Goal: Information Seeking & Learning: Learn about a topic

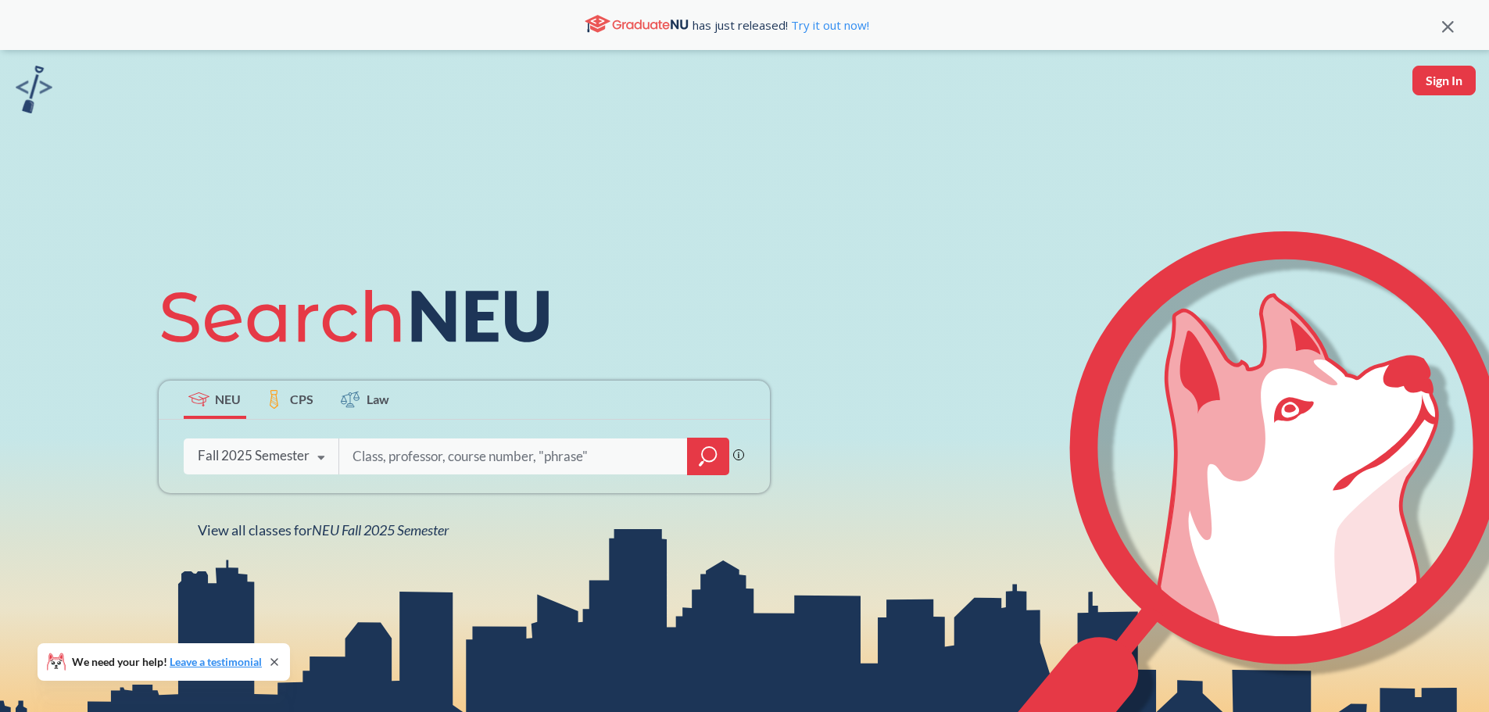
click at [452, 467] on input "search" at bounding box center [513, 456] width 325 height 33
type input "engw 3306"
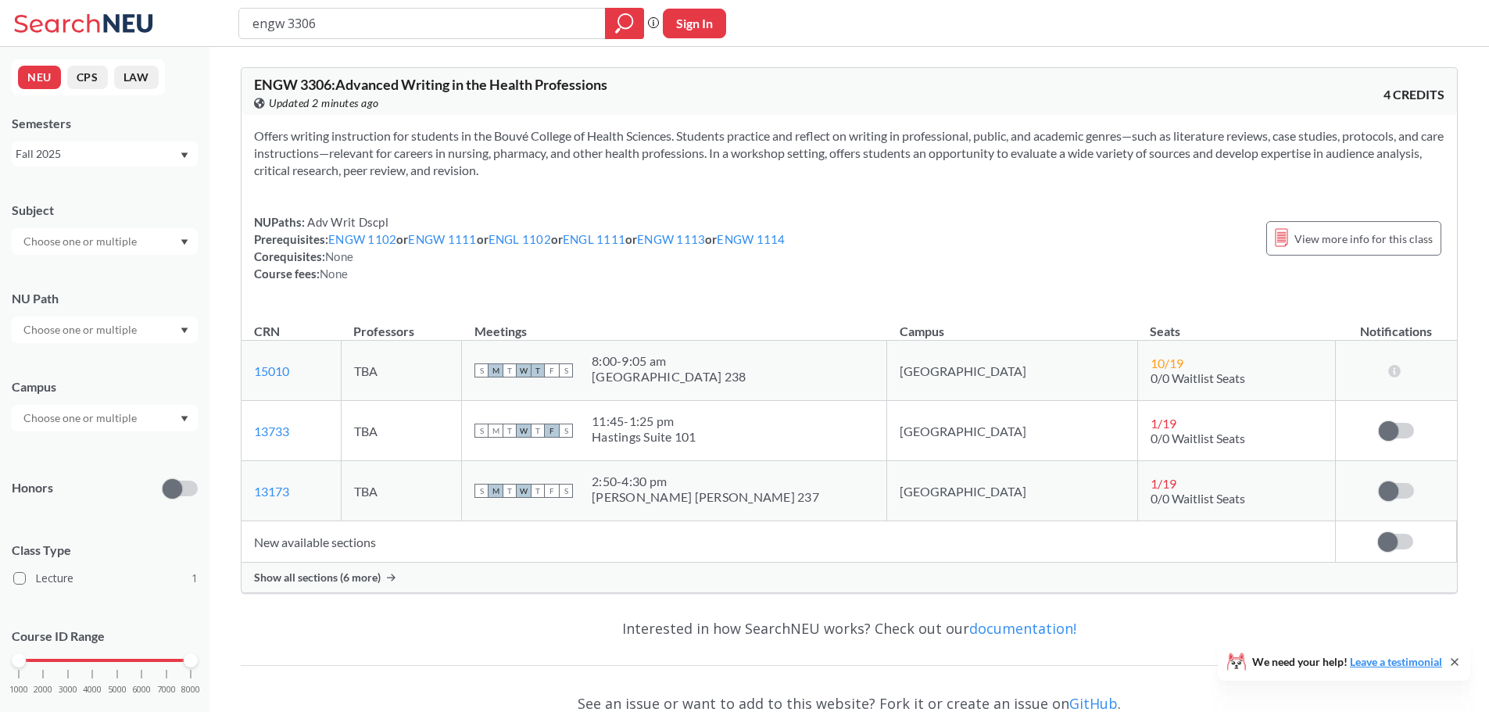
drag, startPoint x: 182, startPoint y: 21, endPoint x: 154, endPoint y: 18, distance: 28.3
click at [154, 15] on div "engw 3306 Phrase search guarantees the exact search appears in the results. Ex.…" at bounding box center [744, 23] width 1489 height 47
type input "phys 1145"
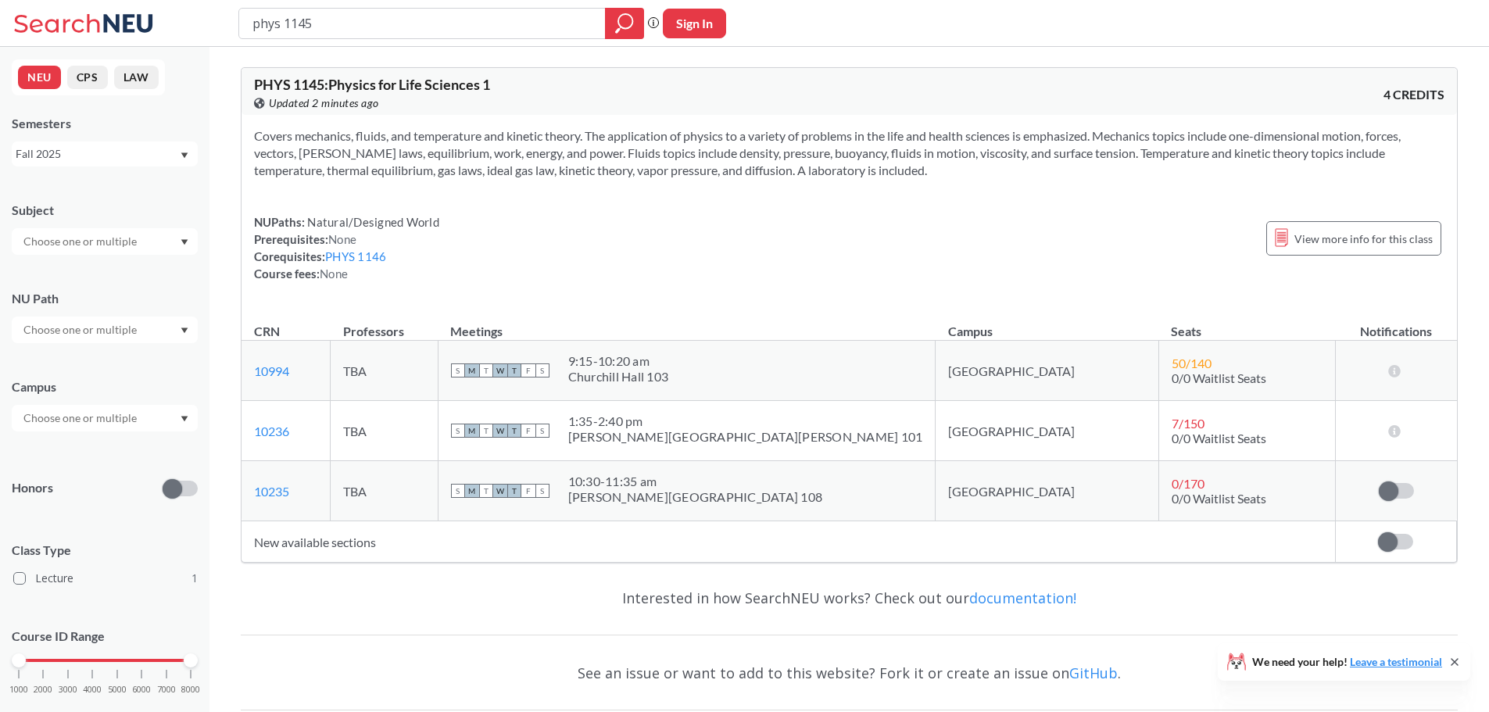
click at [156, 158] on div "Fall 2025" at bounding box center [97, 153] width 163 height 17
click at [83, 219] on div "Spring 2025" at bounding box center [105, 203] width 186 height 43
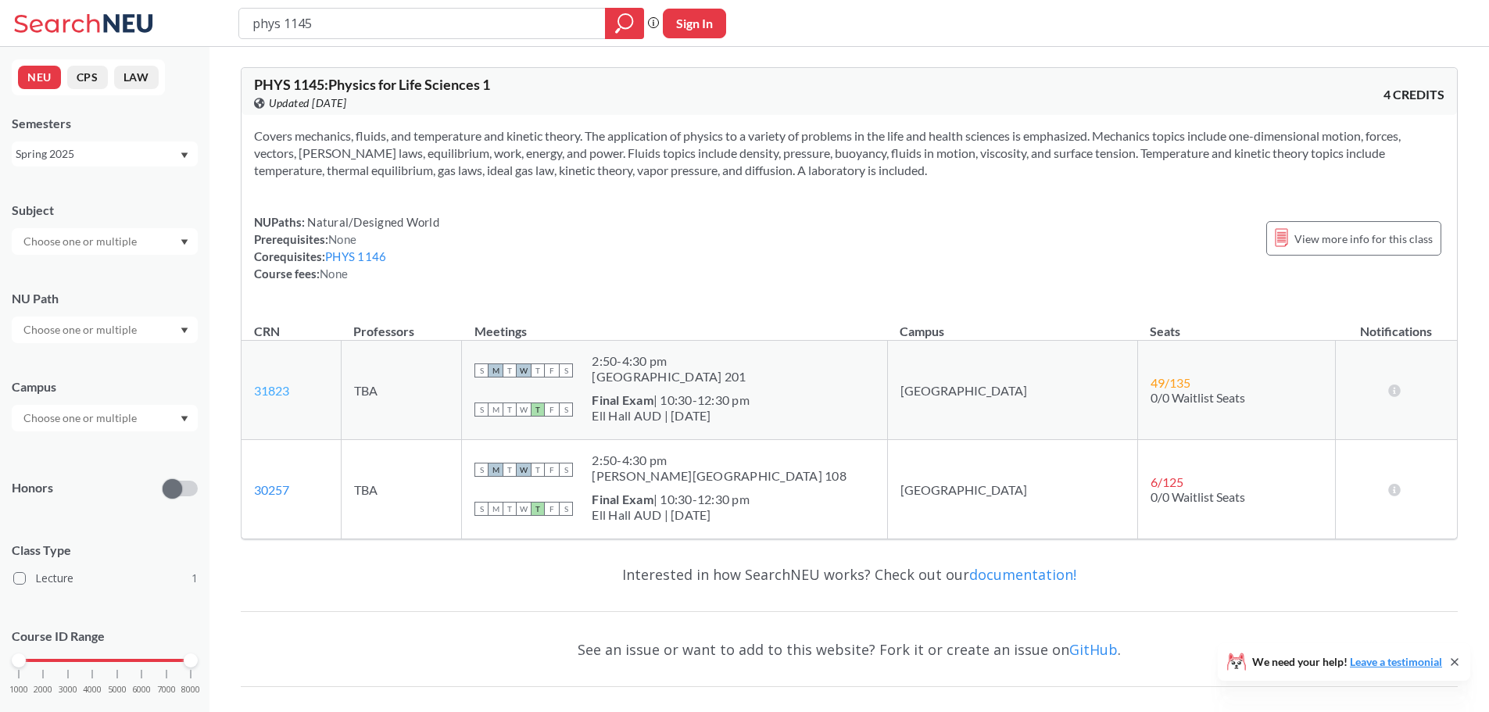
click at [263, 396] on link "31823" at bounding box center [271, 390] width 35 height 15
drag, startPoint x: 110, startPoint y: 145, endPoint x: 107, endPoint y: 155, distance: 10.6
click at [107, 152] on div "Spring 2025" at bounding box center [105, 153] width 186 height 25
click at [88, 180] on div "Fall 2024" at bounding box center [105, 168] width 186 height 43
